Goal: Task Accomplishment & Management: Use online tool/utility

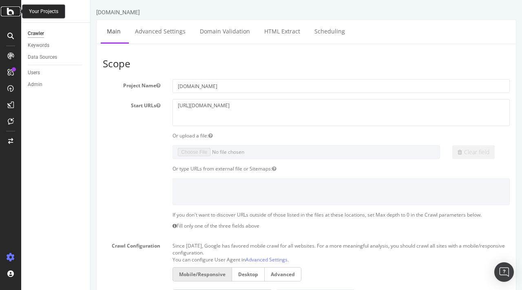
click at [9, 13] on icon at bounding box center [10, 12] width 7 height 10
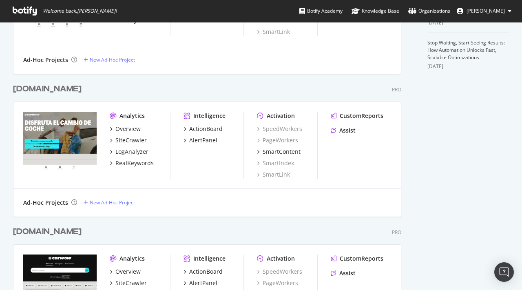
scroll to position [394, 0]
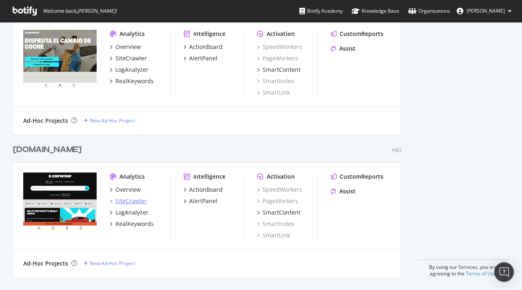
click at [127, 198] on div "SiteCrawler" at bounding box center [130, 201] width 31 height 8
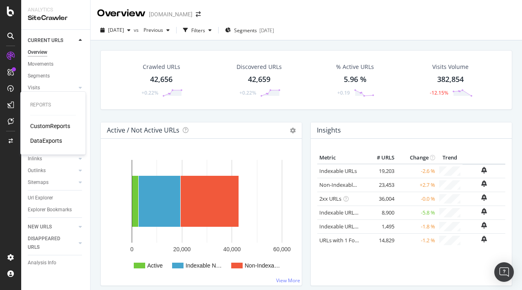
click at [47, 123] on div "CustomReports" at bounding box center [50, 126] width 40 height 8
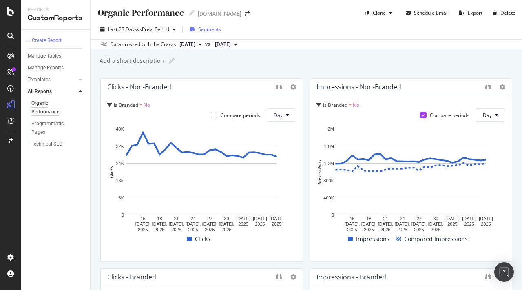
click at [204, 31] on span "Segments" at bounding box center [209, 29] width 23 height 7
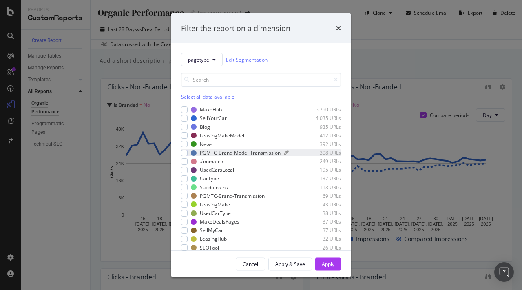
click at [236, 151] on div "PGMTC-Brand-Model-Transmission" at bounding box center [240, 152] width 81 height 7
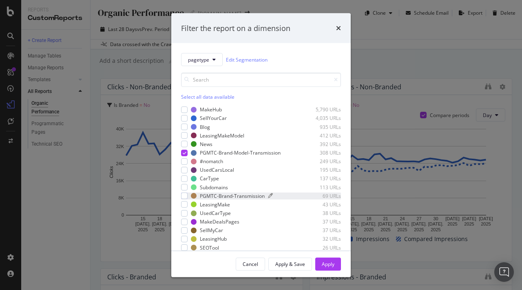
click at [222, 197] on div "PGMTC-Brand-Transmission" at bounding box center [232, 195] width 65 height 7
click at [330, 263] on div "Apply" at bounding box center [328, 263] width 13 height 7
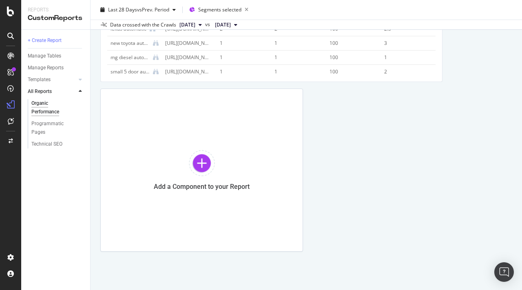
scroll to position [677, 0]
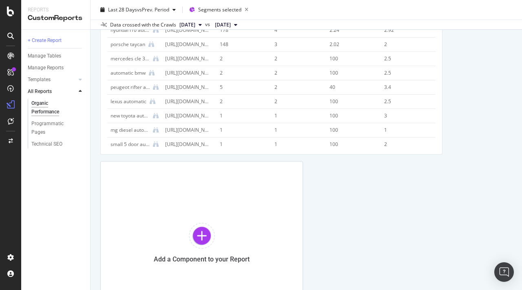
click at [40, 118] on div "Programmatic Pages" at bounding box center [59, 128] width 62 height 20
click at [41, 124] on div "Programmatic Pages" at bounding box center [53, 127] width 45 height 17
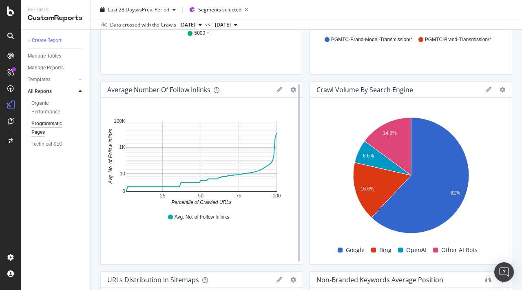
scroll to position [758, 0]
